Goal: Task Accomplishment & Management: Manage account settings

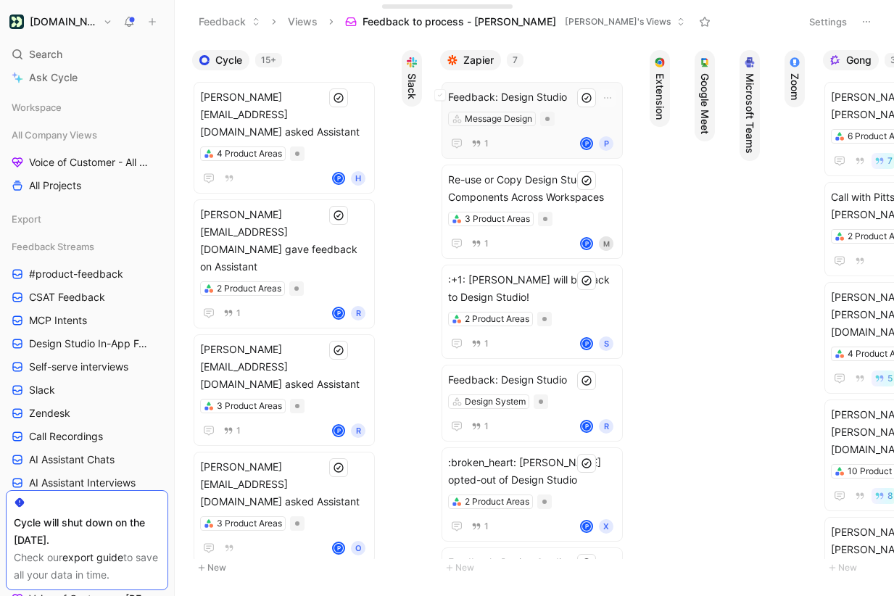
click at [570, 98] on span "Feedback: Design Studio" at bounding box center [532, 97] width 168 height 17
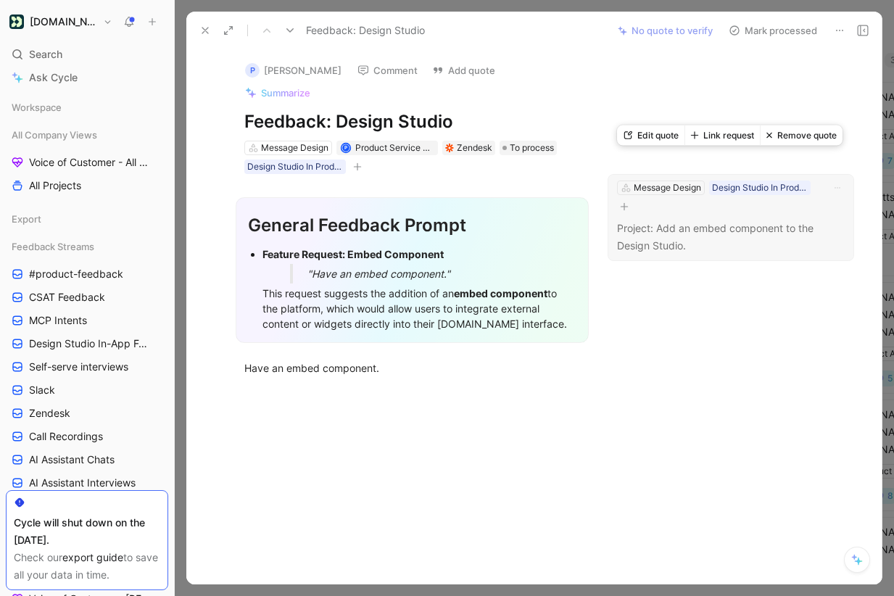
click at [708, 189] on div "Message Design Design Studio In Product Feedback" at bounding box center [721, 197] width 210 height 36
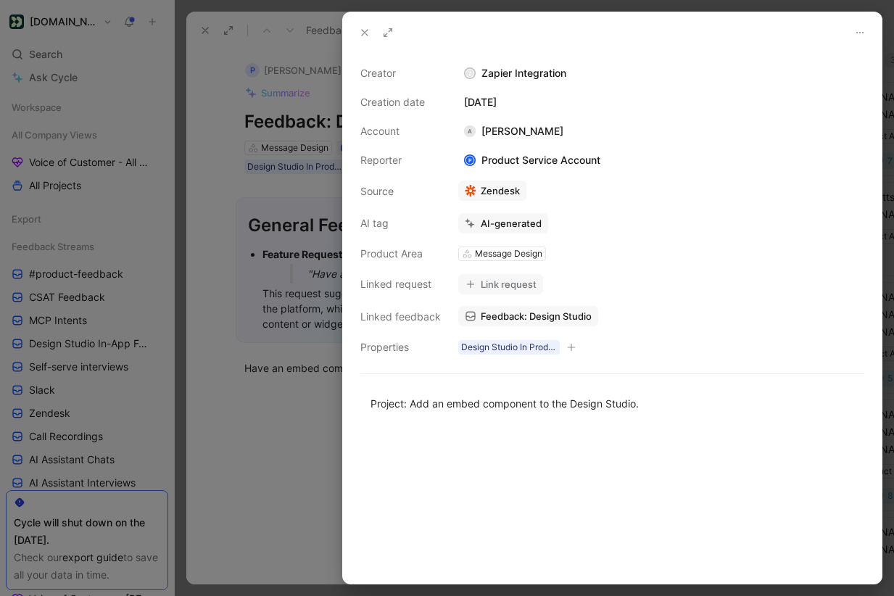
click at [361, 30] on icon at bounding box center [365, 33] width 12 height 12
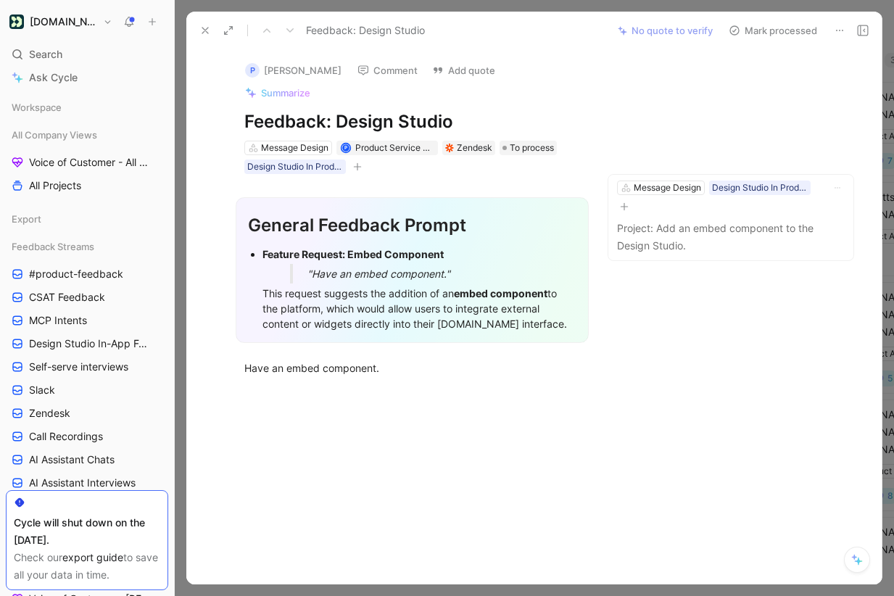
click at [204, 28] on icon at bounding box center [205, 31] width 12 height 12
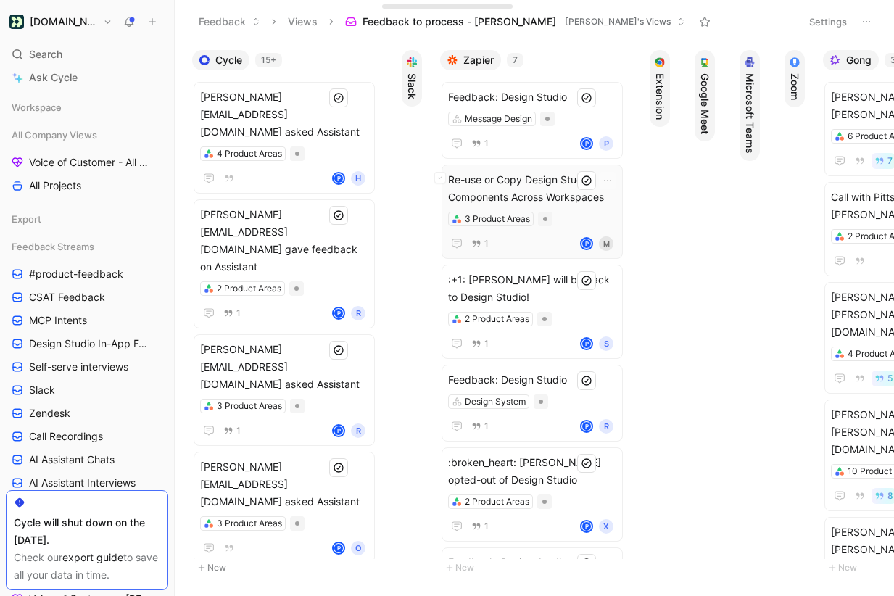
click at [575, 194] on span "Re-use or Copy Design Studio Components Across Workspaces" at bounding box center [532, 188] width 168 height 35
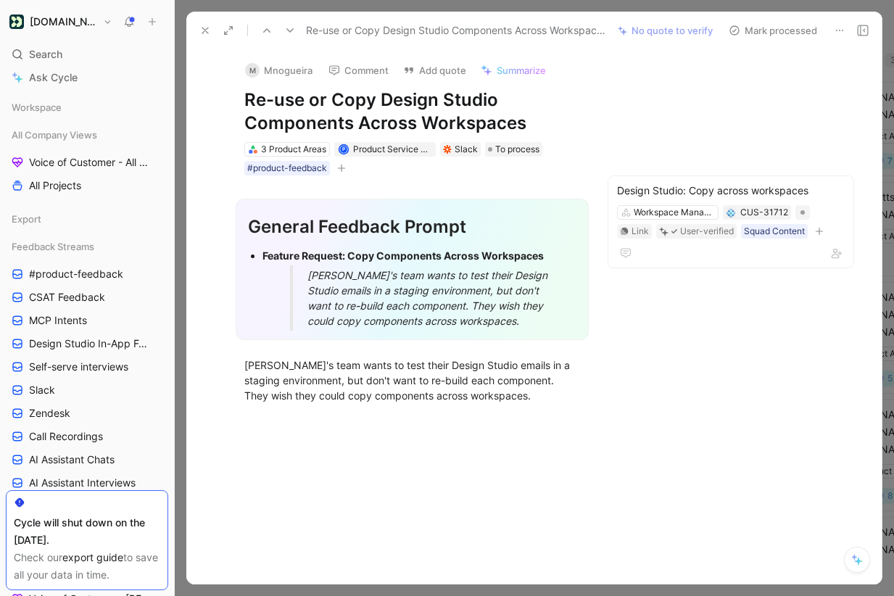
click at [766, 31] on button "Mark processed" at bounding box center [774, 30] width 102 height 20
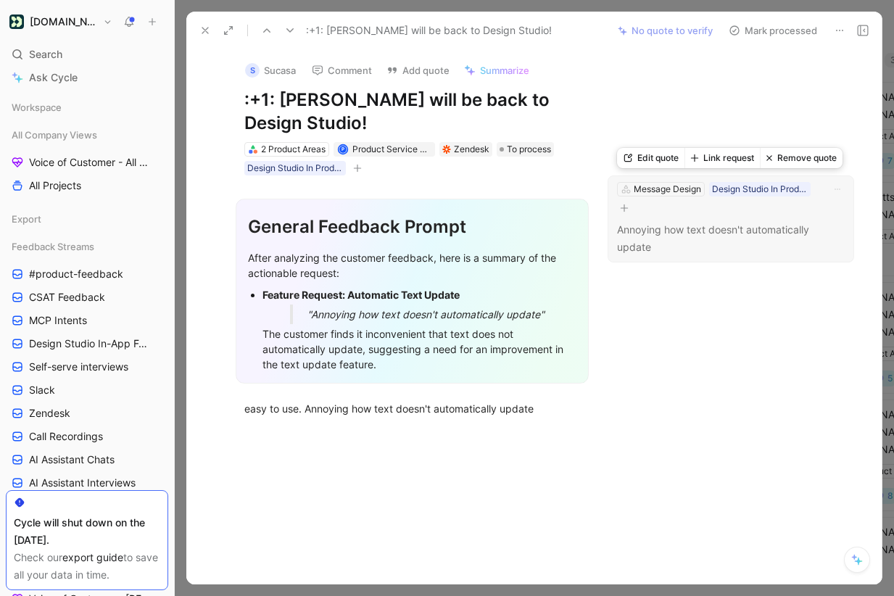
click at [727, 160] on button "Link request" at bounding box center [722, 158] width 75 height 20
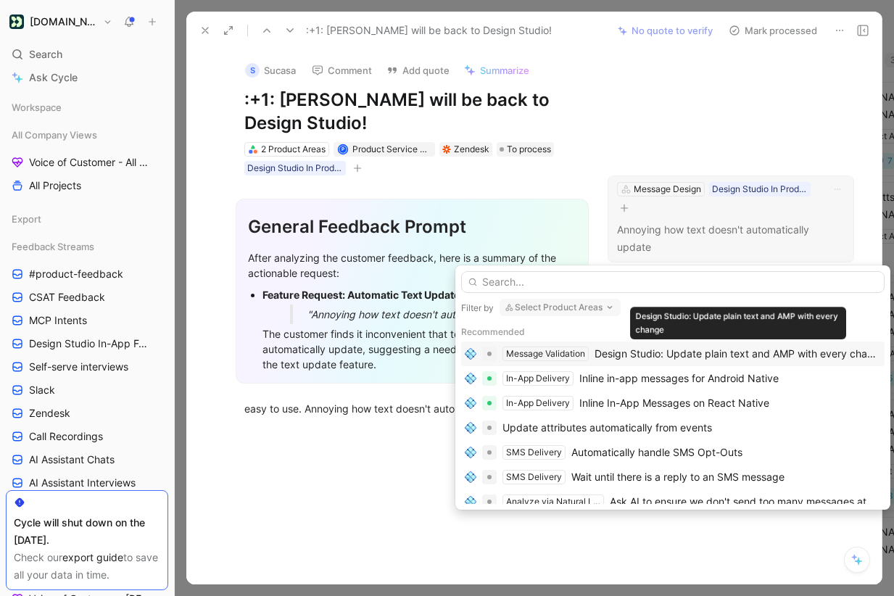
click at [725, 350] on div "Design Studio: Update plain text and AMP with every change" at bounding box center [738, 353] width 287 height 17
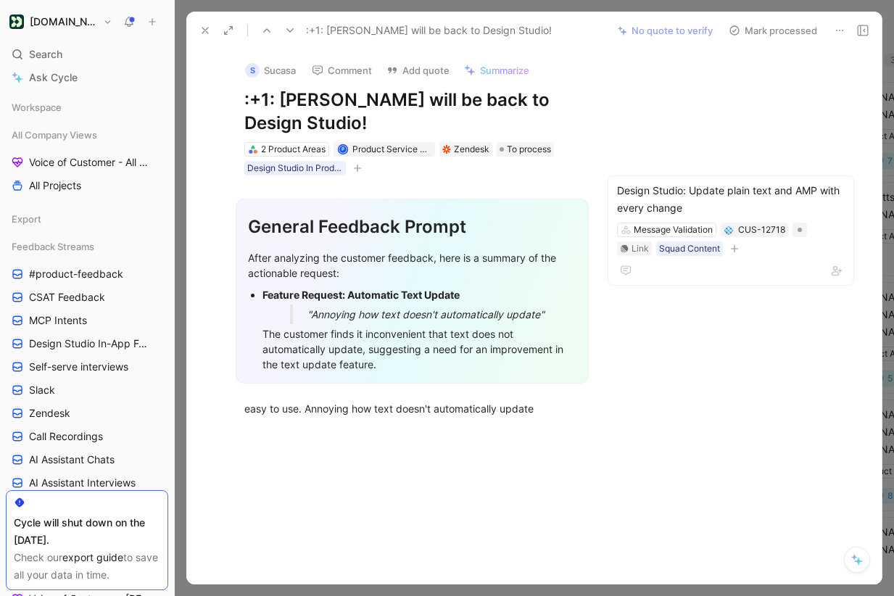
click at [770, 30] on button "Mark processed" at bounding box center [774, 30] width 102 height 20
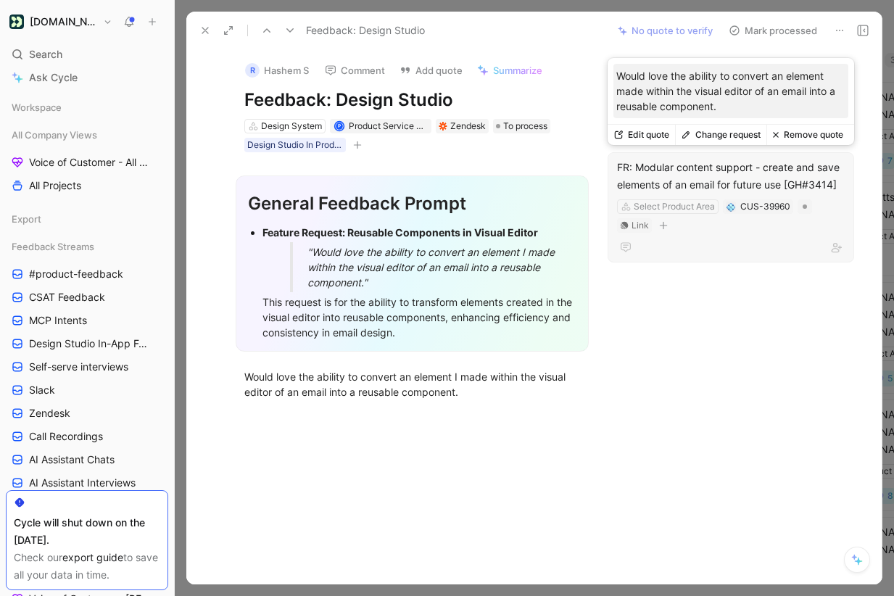
click at [739, 128] on button "Change request" at bounding box center [720, 135] width 91 height 20
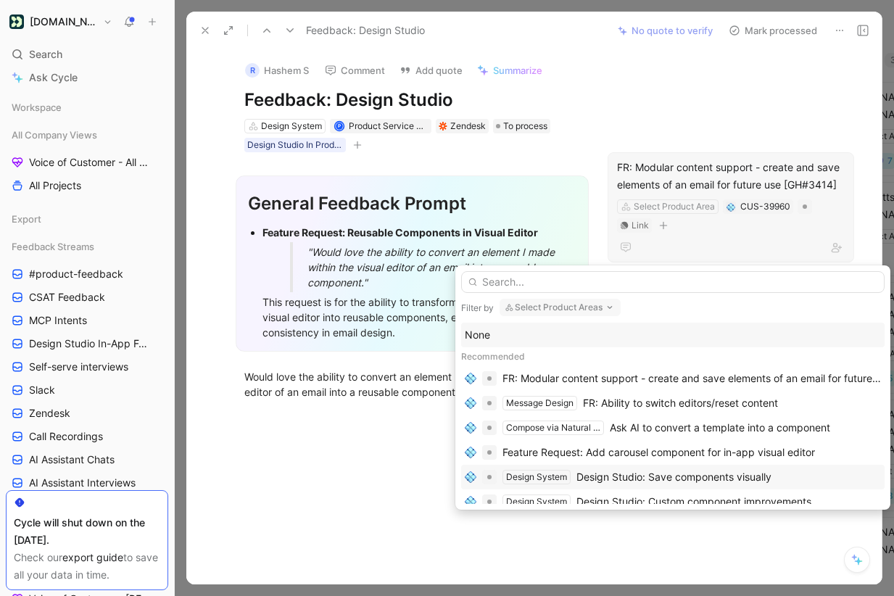
click at [722, 487] on div "Design System Design Studio: Save components visually" at bounding box center [673, 477] width 424 height 25
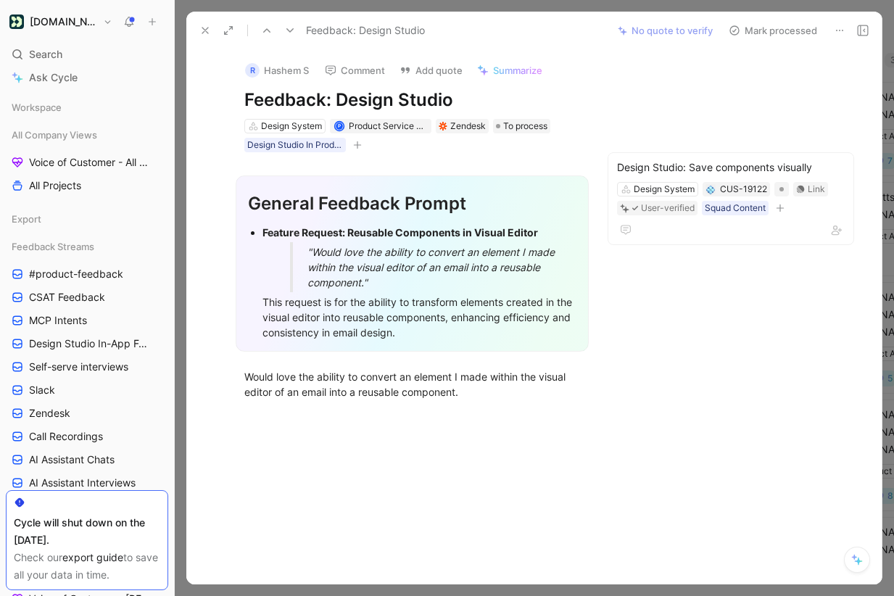
click at [775, 32] on button "Mark processed" at bounding box center [774, 30] width 102 height 20
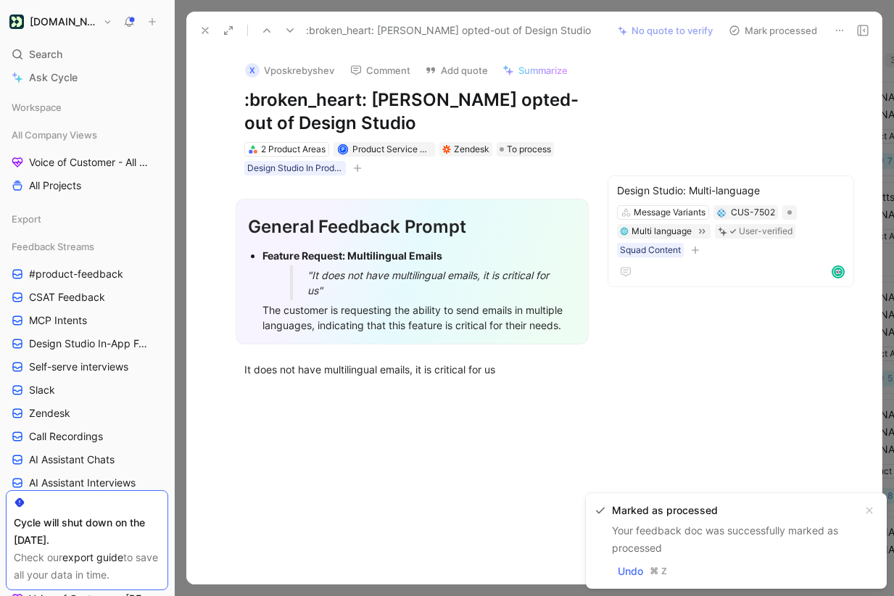
click at [777, 38] on button "Mark processed" at bounding box center [774, 30] width 102 height 20
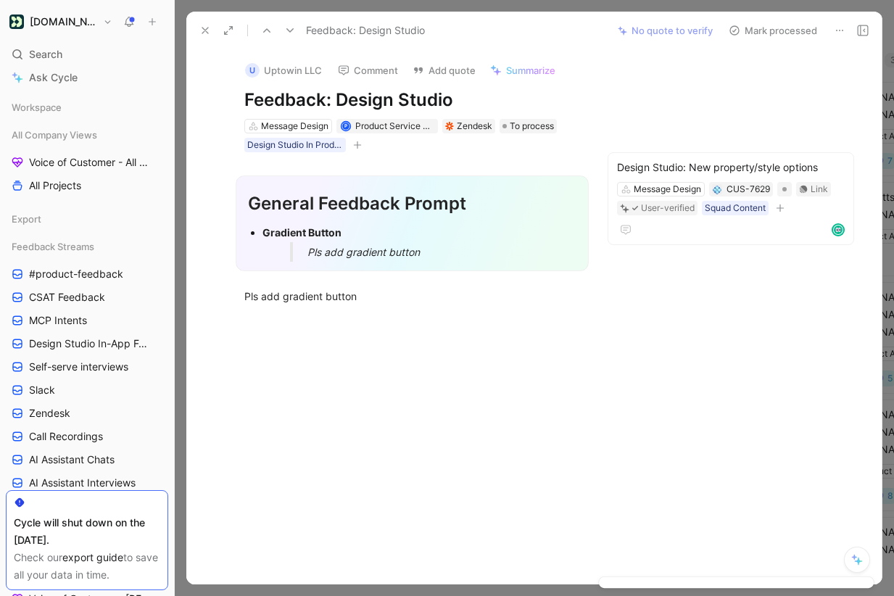
click at [834, 30] on icon at bounding box center [840, 31] width 12 height 12
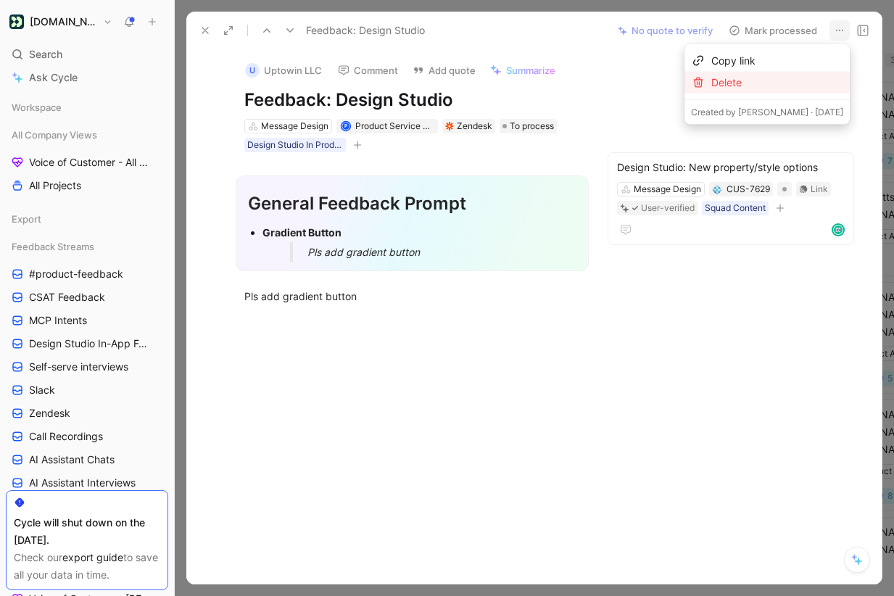
click at [803, 78] on div "Delete" at bounding box center [778, 82] width 132 height 17
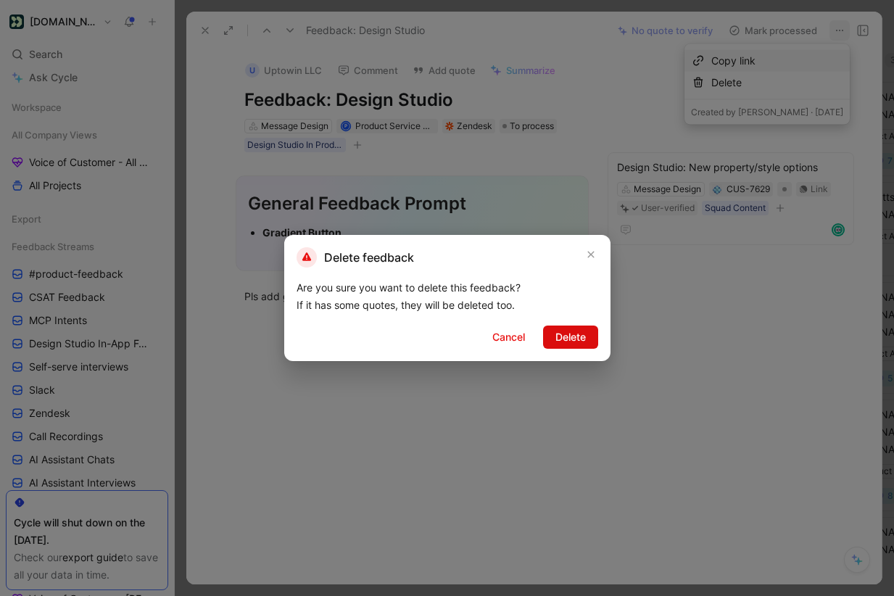
click at [581, 340] on span "Delete" at bounding box center [571, 337] width 30 height 17
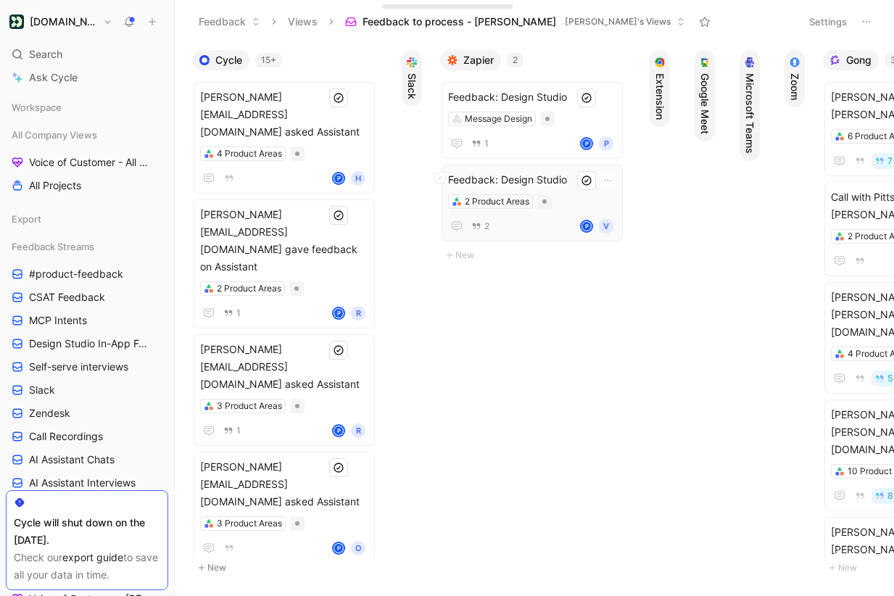
click at [546, 179] on span "Feedback: Design Studio" at bounding box center [532, 179] width 168 height 17
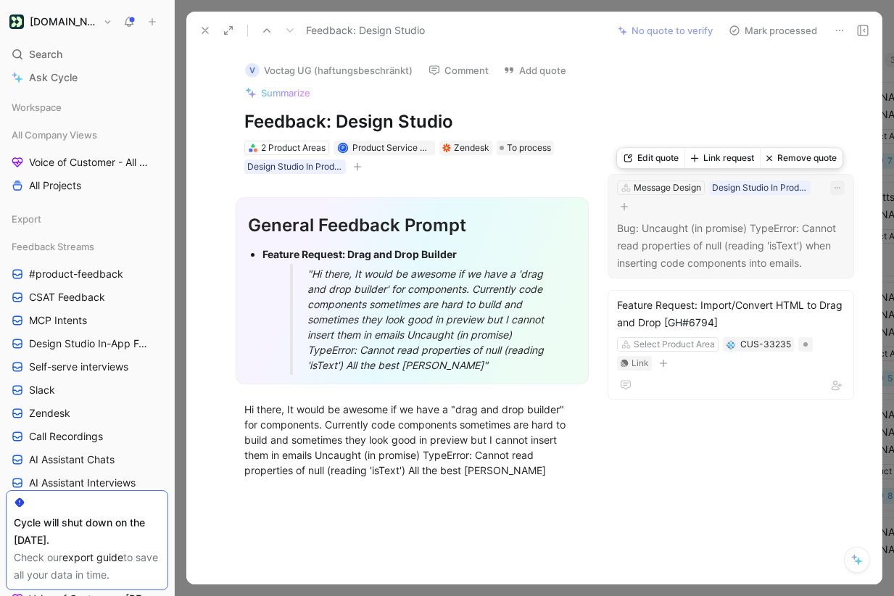
click at [840, 189] on icon "button" at bounding box center [838, 188] width 9 height 9
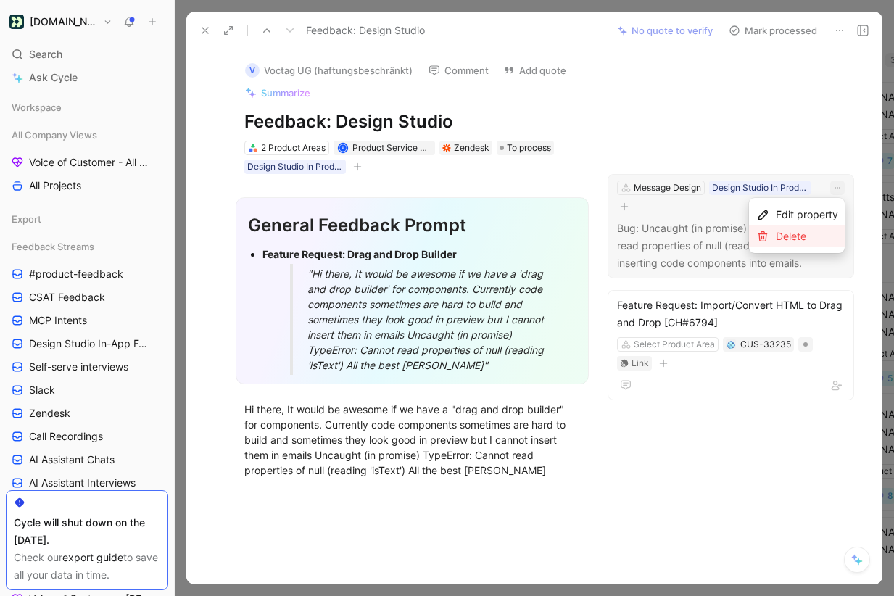
click at [804, 234] on div "Delete" at bounding box center [807, 236] width 62 height 17
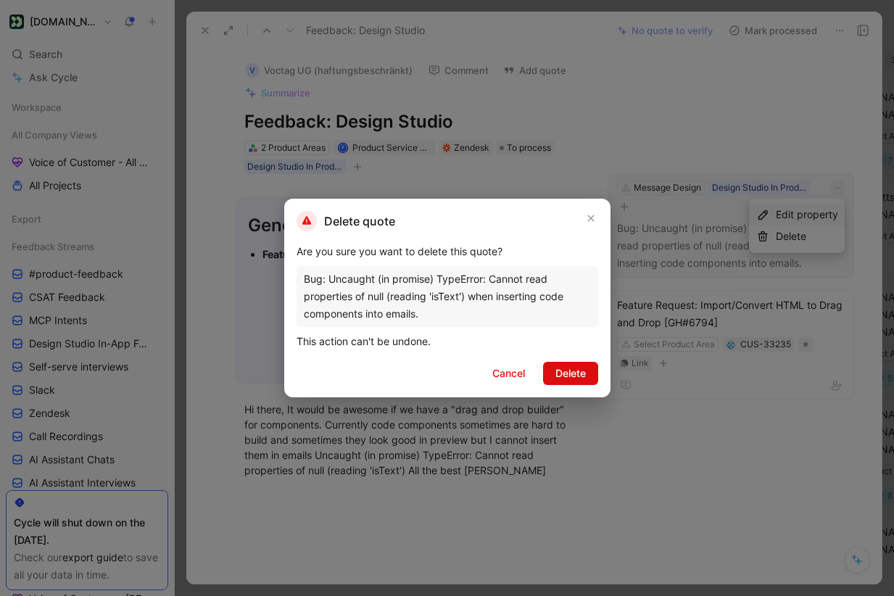
click at [572, 379] on span "Delete" at bounding box center [571, 373] width 30 height 17
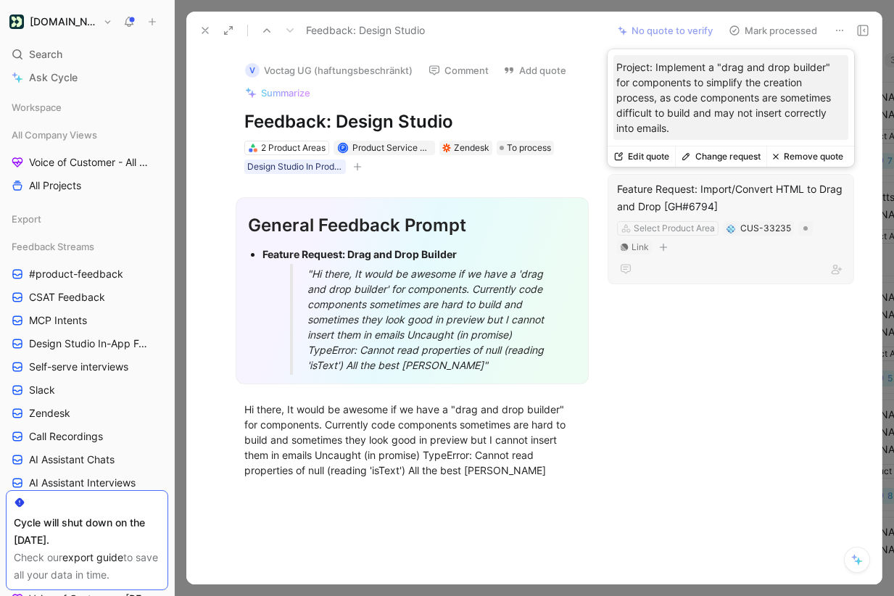
click at [737, 156] on button "Change request" at bounding box center [720, 157] width 91 height 20
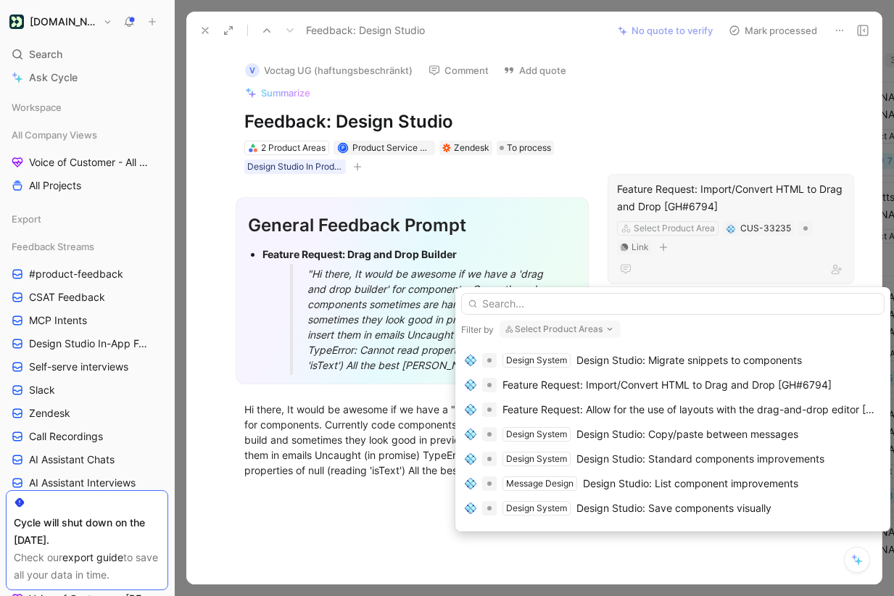
scroll to position [90, 0]
click at [670, 511] on div "Design Studio: Save components visually" at bounding box center [674, 507] width 195 height 17
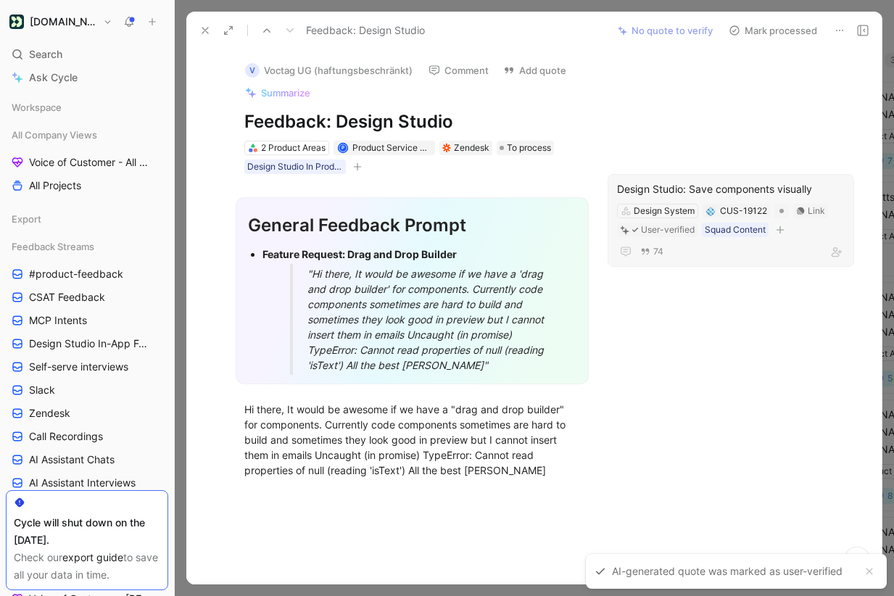
click at [768, 30] on button "Mark processed" at bounding box center [774, 30] width 102 height 20
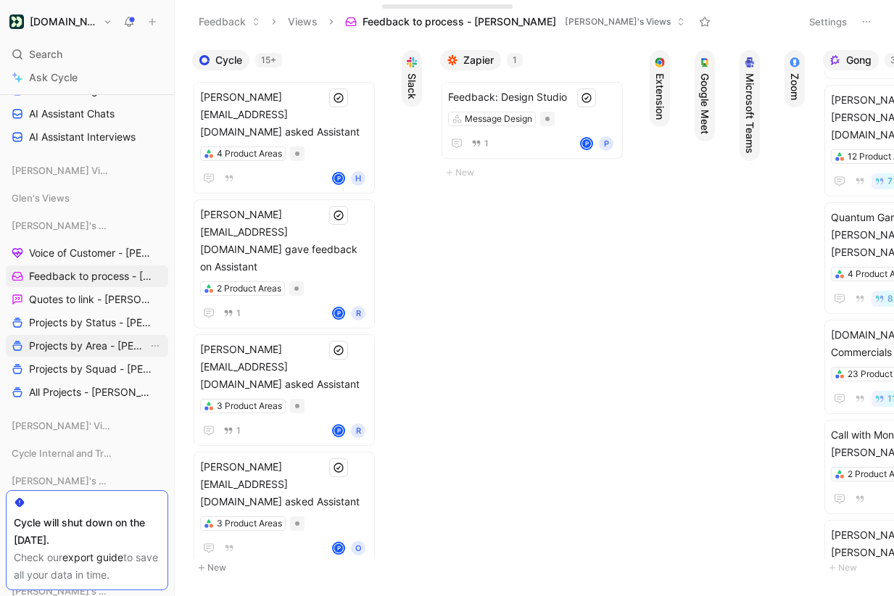
scroll to position [339, 0]
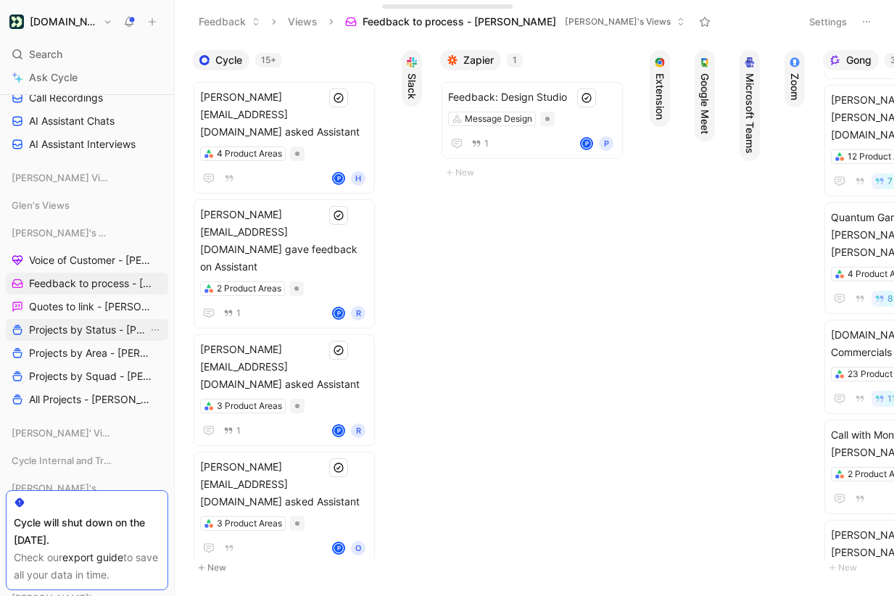
click at [87, 332] on span "Projects by Status - [PERSON_NAME]" at bounding box center [88, 330] width 119 height 15
